Goal: Task Accomplishment & Management: Manage account settings

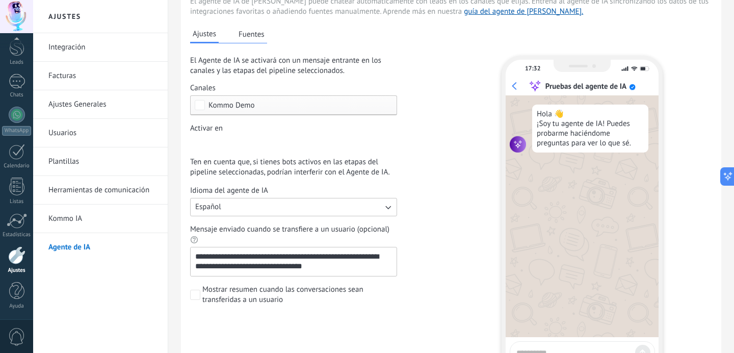
scroll to position [69, 0]
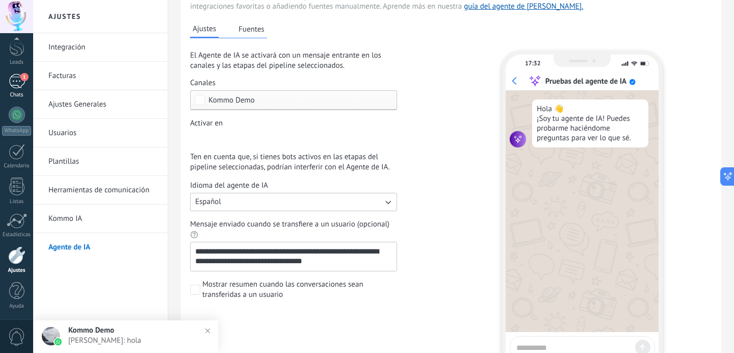
click at [14, 79] on div "1" at bounding box center [17, 81] width 16 height 15
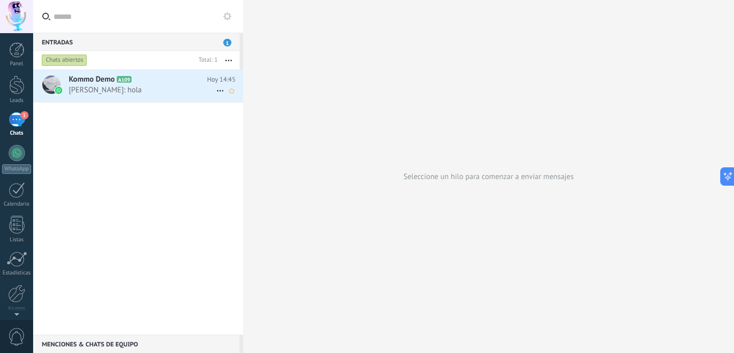
click at [149, 81] on h2 "Kommo Demo A109" at bounding box center [138, 79] width 138 height 10
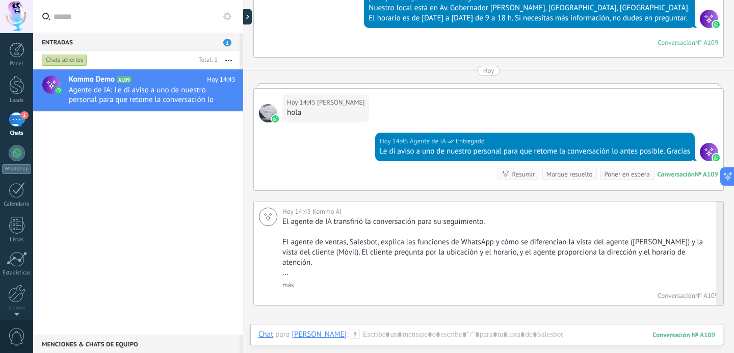
scroll to position [3316, 0]
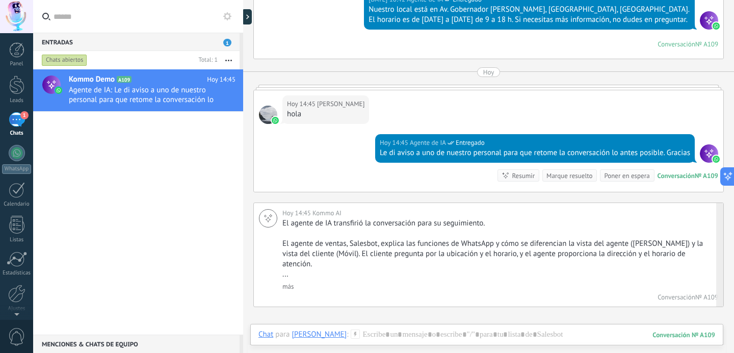
click at [289, 282] on link "más" at bounding box center [287, 286] width 11 height 9
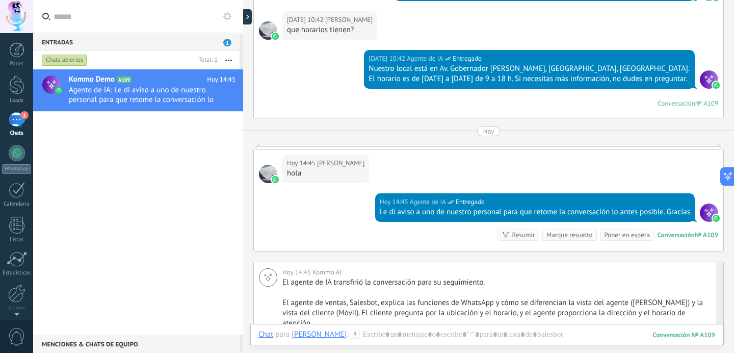
scroll to position [3258, 0]
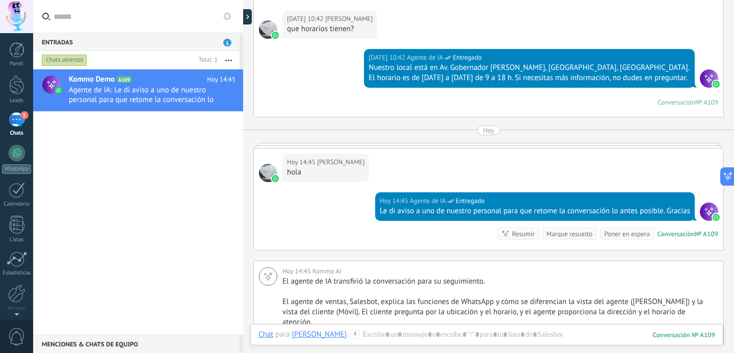
click at [571, 236] on div "Marque resuelto" at bounding box center [570, 234] width 46 height 10
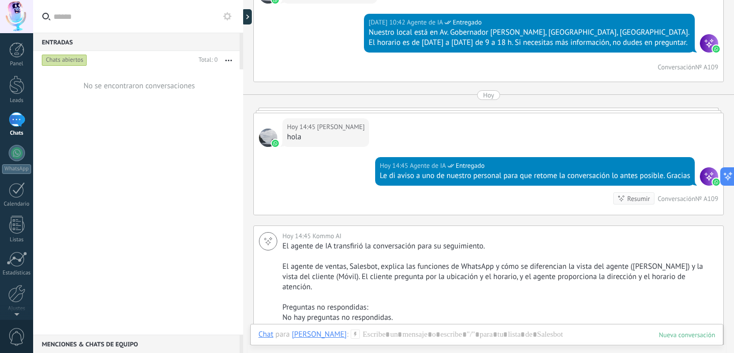
scroll to position [3473, 0]
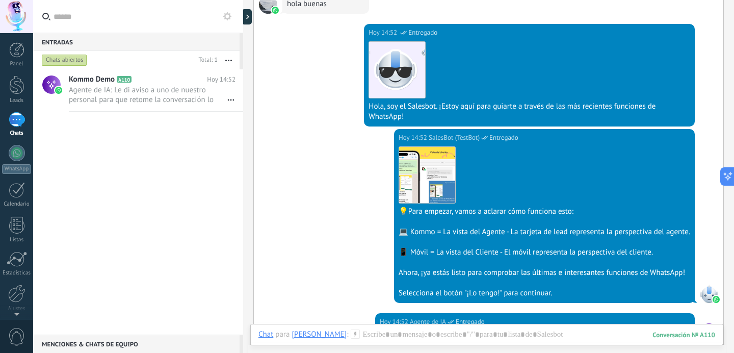
scroll to position [3889, 0]
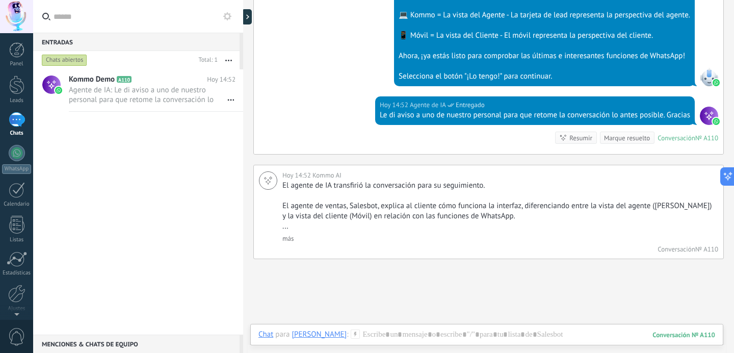
click at [616, 133] on div "Marque resuelto" at bounding box center [627, 138] width 46 height 10
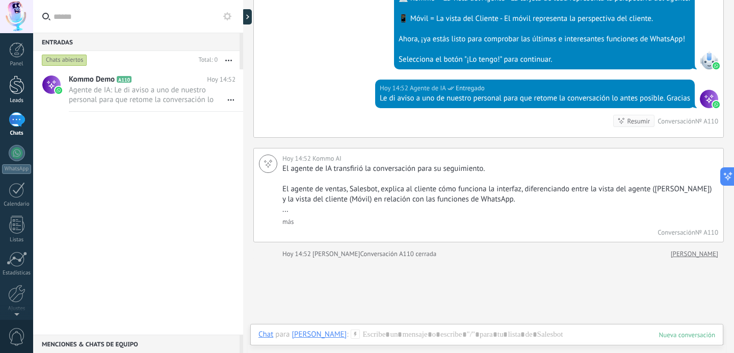
click at [11, 77] on div at bounding box center [16, 84] width 15 height 19
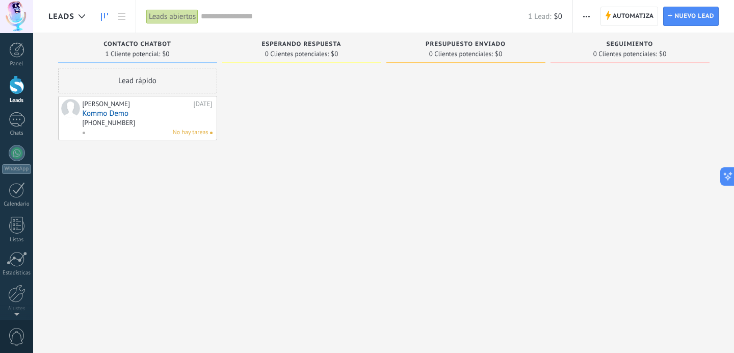
click at [583, 13] on span "button" at bounding box center [586, 16] width 7 height 19
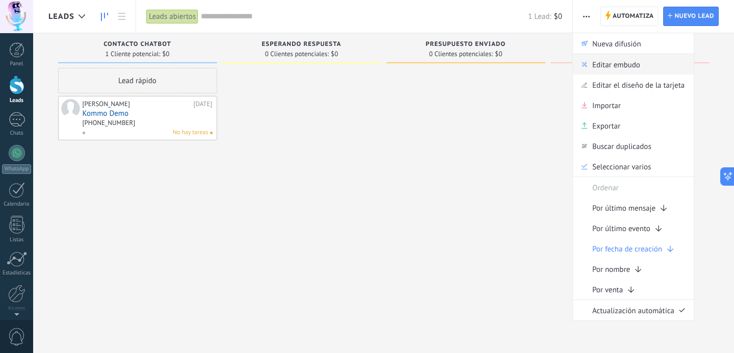
click at [592, 60] on span "Editar embudo" at bounding box center [616, 64] width 48 height 20
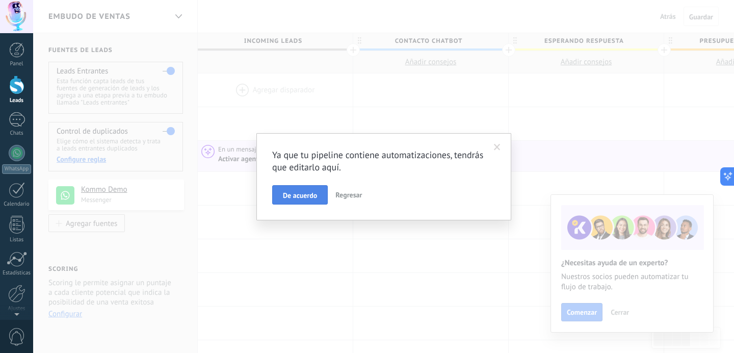
click at [306, 193] on span "De acuerdo" at bounding box center [300, 195] width 34 height 7
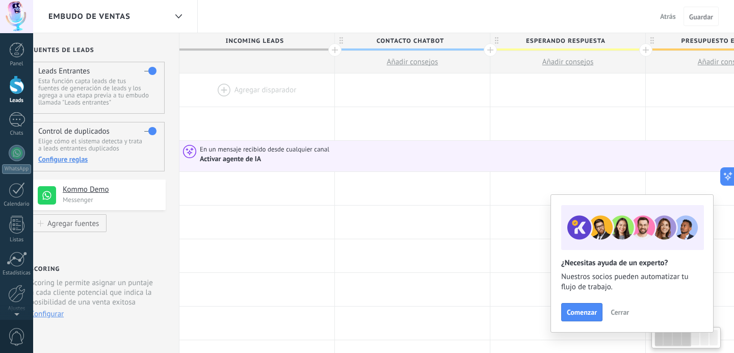
scroll to position [0, 21]
click at [14, 121] on div "1" at bounding box center [17, 119] width 16 height 15
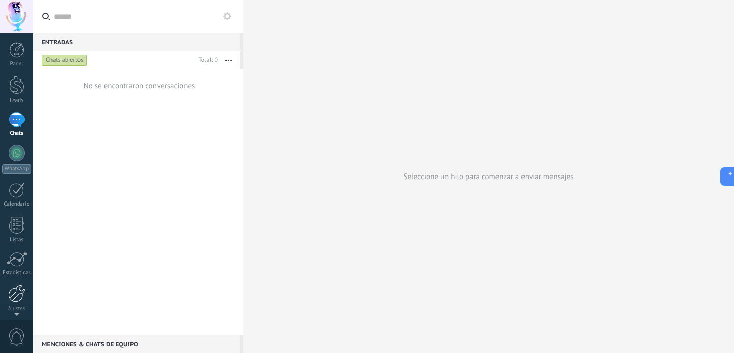
click at [12, 296] on div at bounding box center [16, 293] width 17 height 18
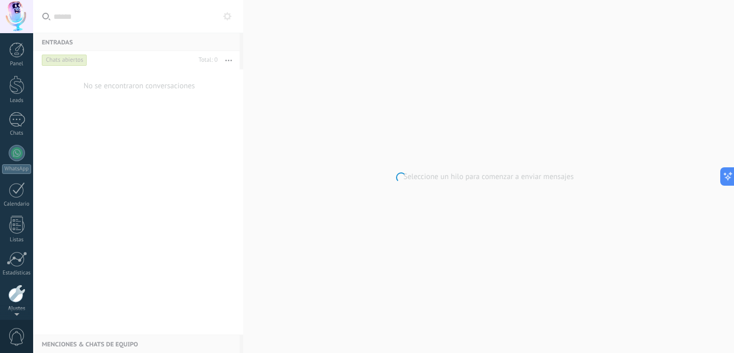
scroll to position [38, 0]
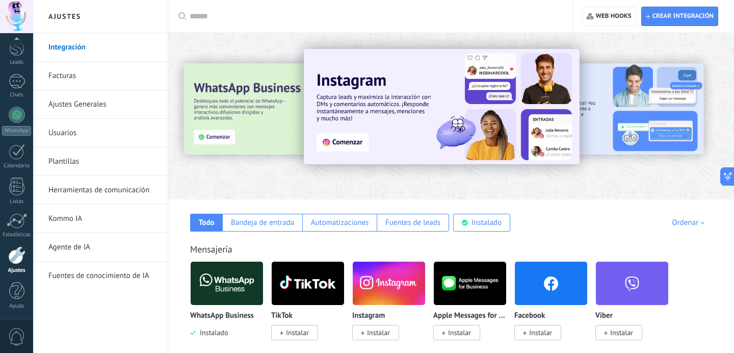
click at [68, 102] on link "Ajustes Generales" at bounding box center [102, 104] width 109 height 29
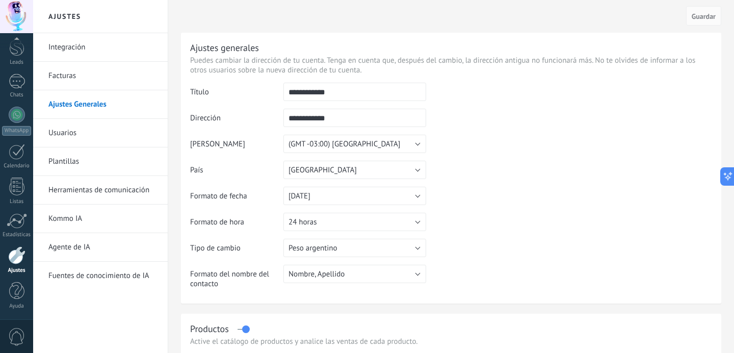
click at [69, 184] on link "Herramientas de comunicación" at bounding box center [102, 190] width 109 height 29
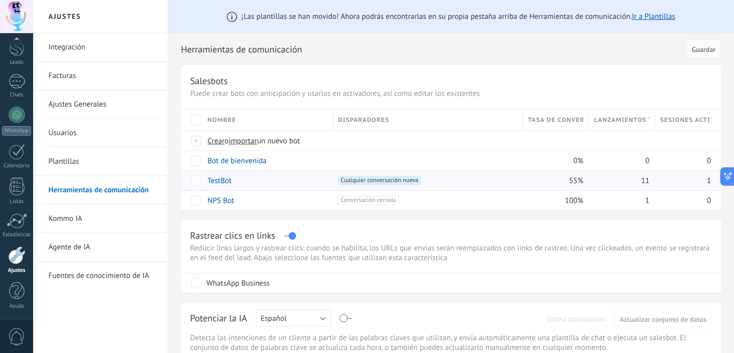
click at [215, 179] on link "TestBot" at bounding box center [219, 181] width 24 height 10
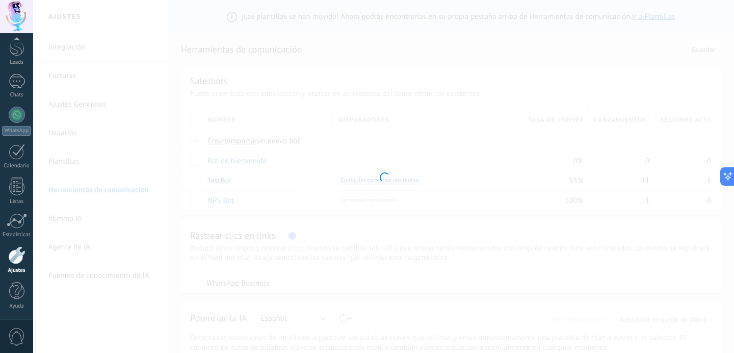
type input "*******"
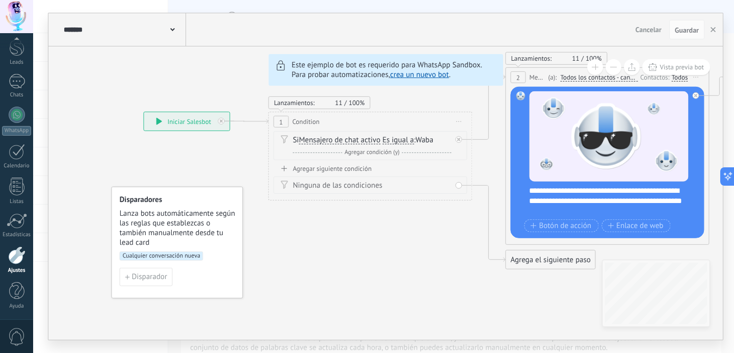
click at [268, 123] on icon at bounding box center [244, 121] width 48 height 4
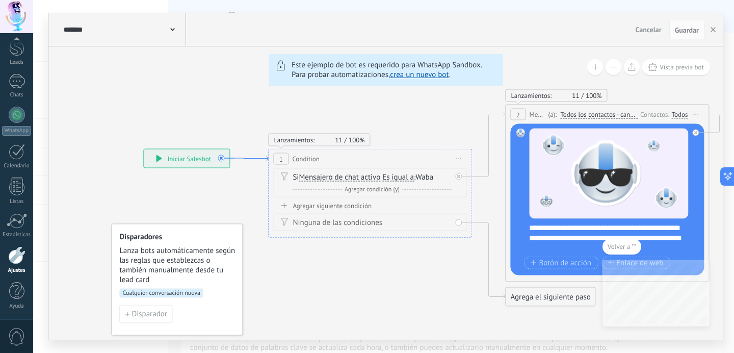
click at [255, 160] on icon at bounding box center [244, 159] width 48 height 4
click at [139, 311] on span "Disparador" at bounding box center [149, 313] width 35 height 7
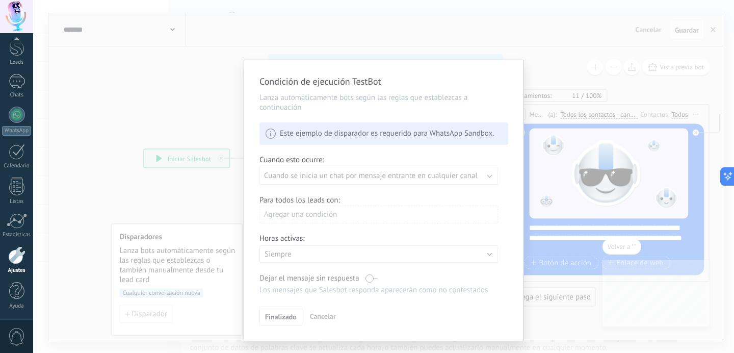
click at [303, 177] on div "Condición de ejecución TestBot Lanza automáticamente bots según las reglas que …" at bounding box center [383, 200] width 279 height 280
click at [383, 118] on div "Condición de ejecución TestBot Lanza automáticamente bots según las reglas que …" at bounding box center [383, 200] width 279 height 280
click at [200, 199] on div "Condición de ejecución TestBot Lanza automáticamente bots según las reglas que …" at bounding box center [383, 176] width 701 height 353
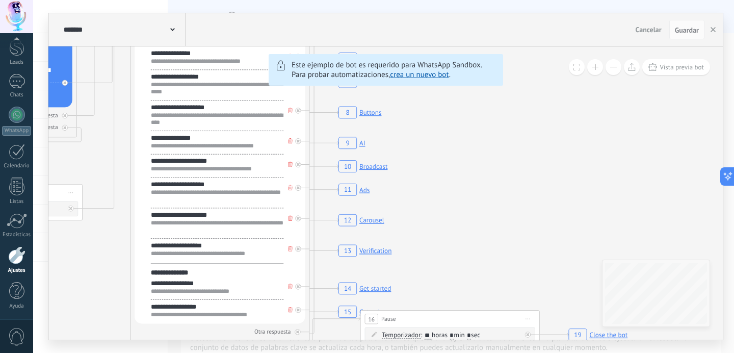
click at [363, 193] on rect at bounding box center [354, 189] width 36 height 17
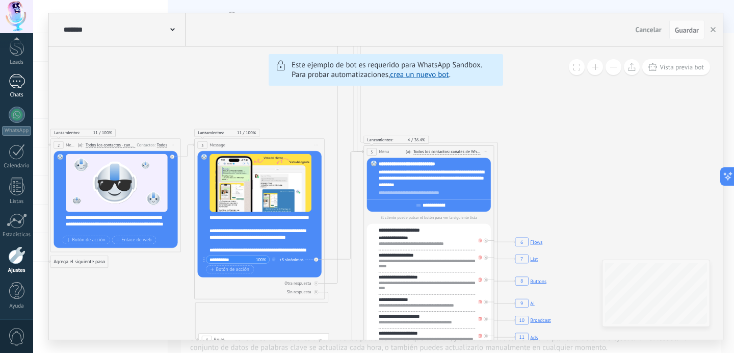
click at [16, 85] on div "1" at bounding box center [17, 81] width 16 height 15
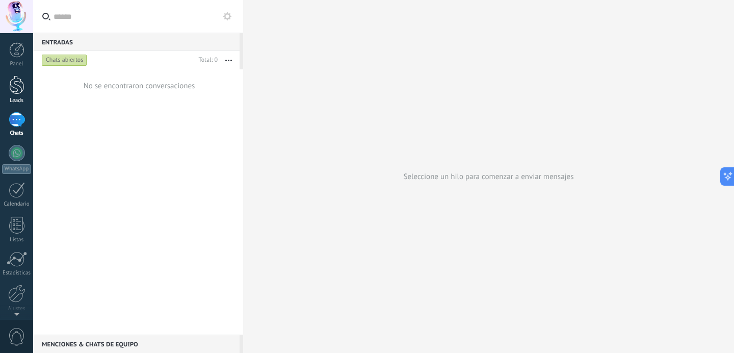
click at [14, 88] on div at bounding box center [16, 84] width 15 height 19
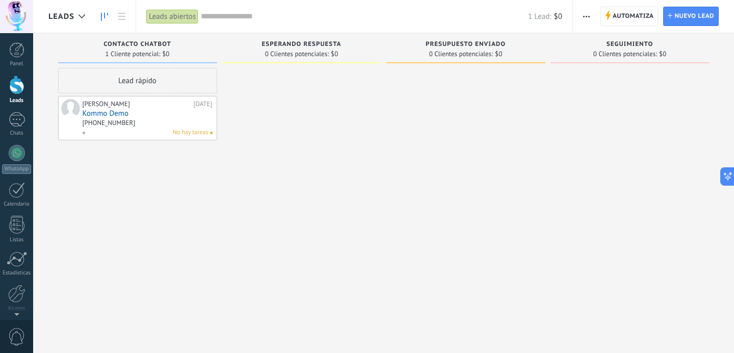
click at [123, 115] on link "Kommo Demo" at bounding box center [148, 113] width 130 height 9
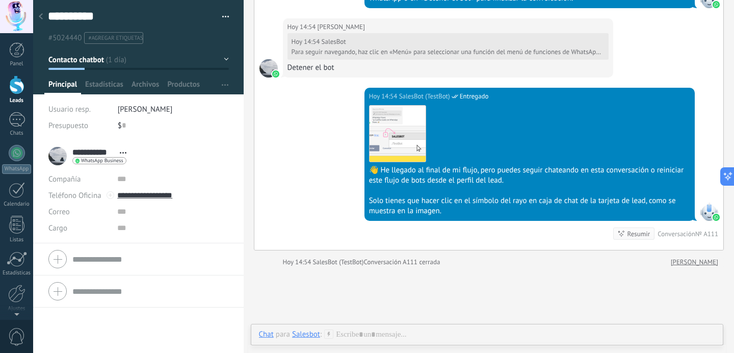
scroll to position [7036, 0]
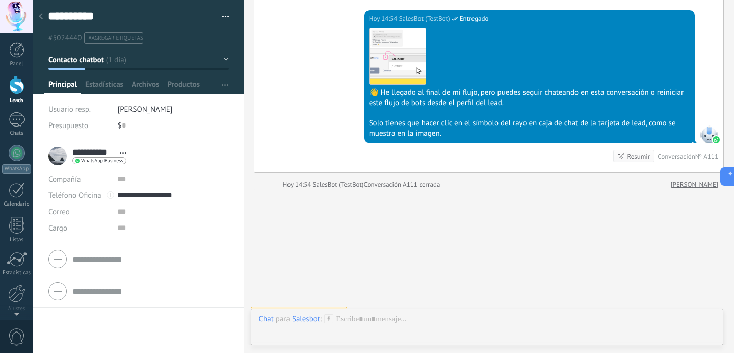
click at [707, 308] on span "Bots: 1" at bounding box center [715, 312] width 17 height 9
click at [708, 289] on icon at bounding box center [712, 293] width 8 height 8
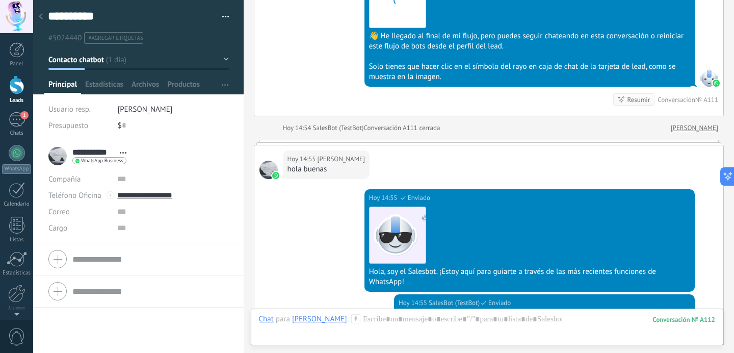
scroll to position [7401, 0]
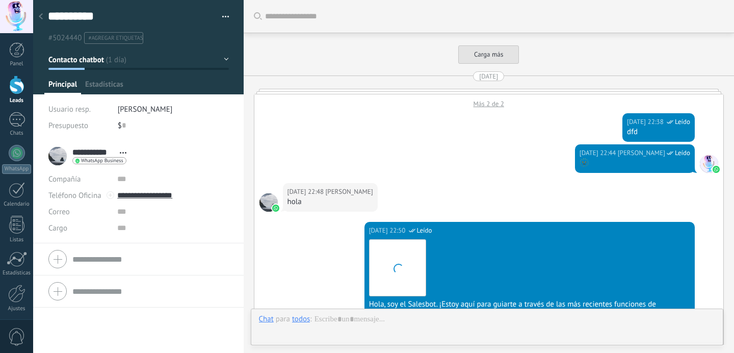
scroll to position [15, 0]
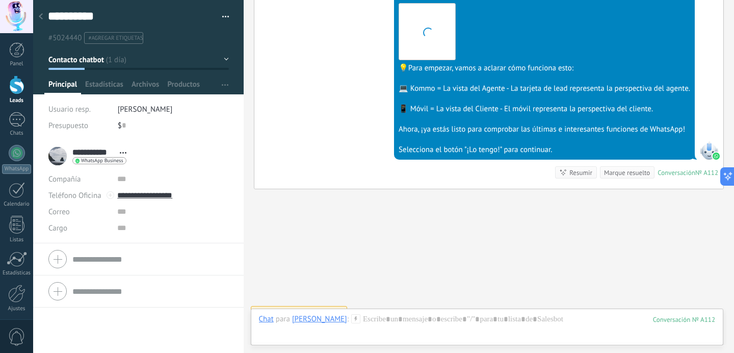
click at [714, 308] on span "Bots: 1" at bounding box center [715, 312] width 17 height 9
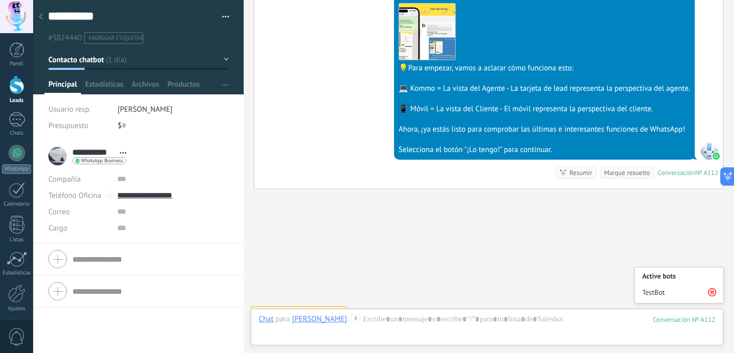
click at [710, 288] on icon at bounding box center [712, 292] width 8 height 8
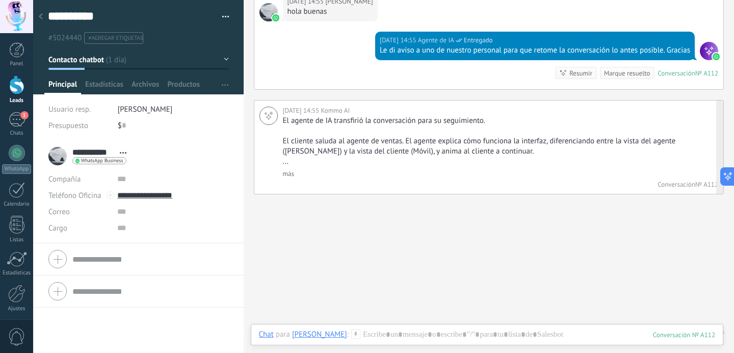
scroll to position [7364, 0]
